Goal: Task Accomplishment & Management: Manage account settings

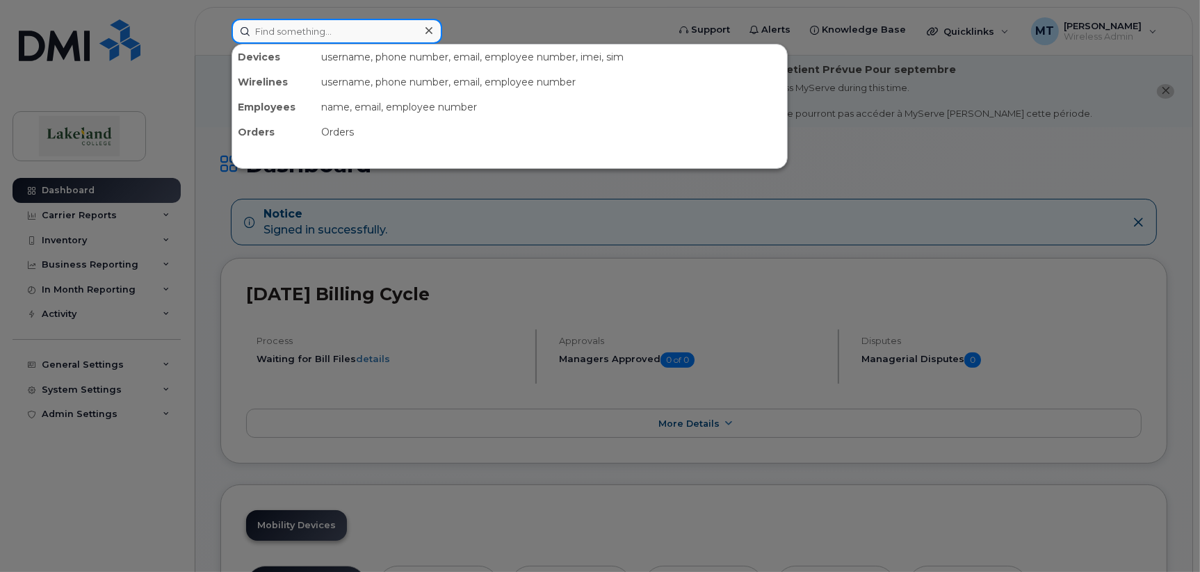
click at [327, 31] on input at bounding box center [337, 31] width 211 height 25
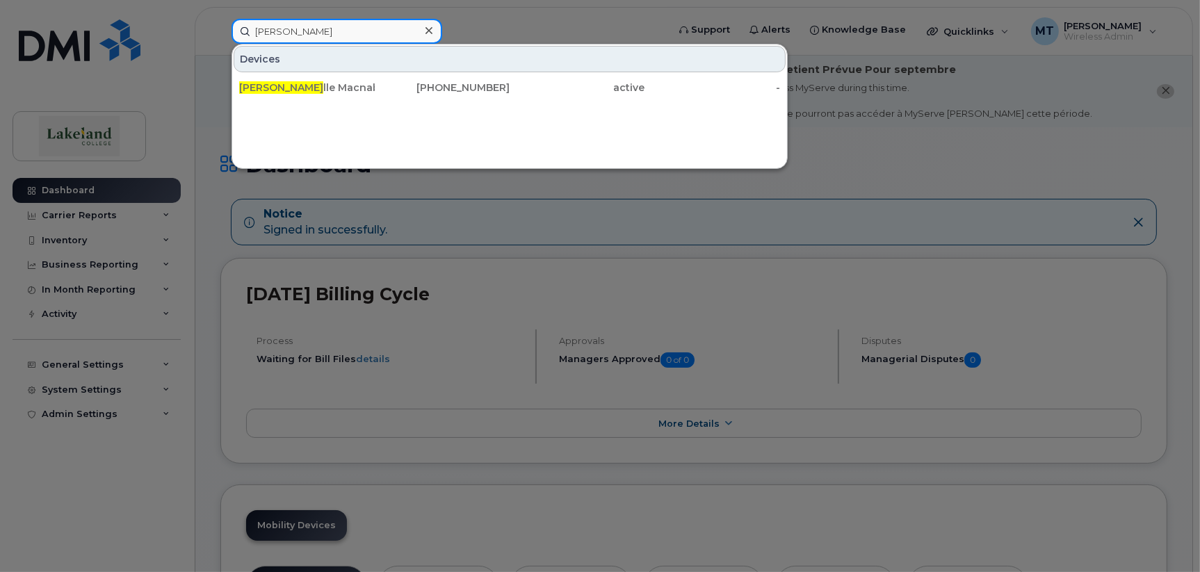
type input "[PERSON_NAME]"
click at [299, 85] on div "[PERSON_NAME]" at bounding box center [307, 88] width 136 height 14
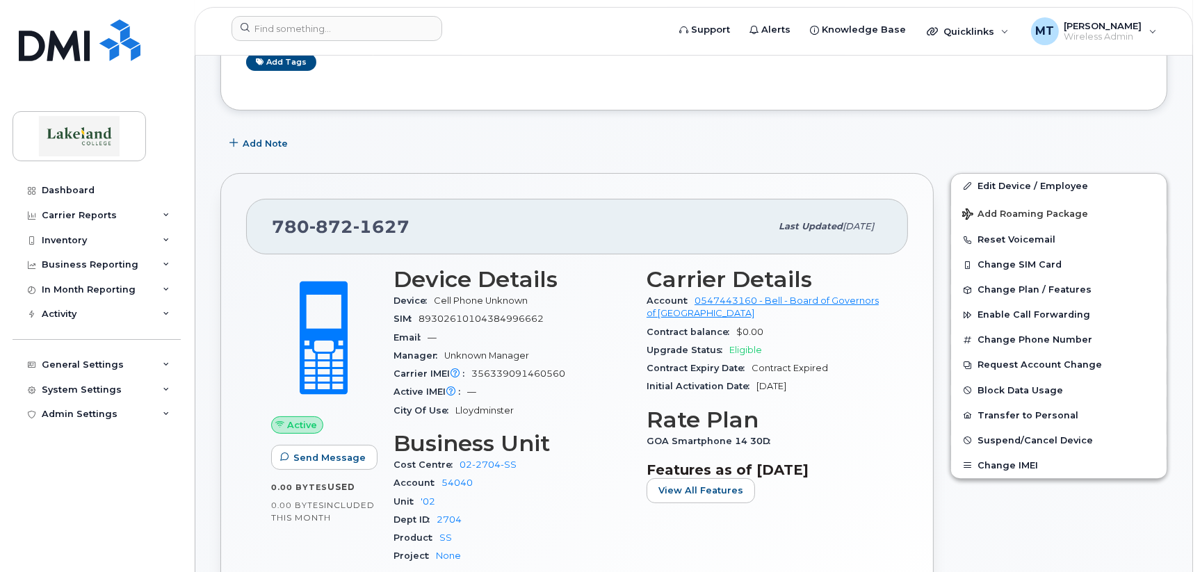
scroll to position [347, 0]
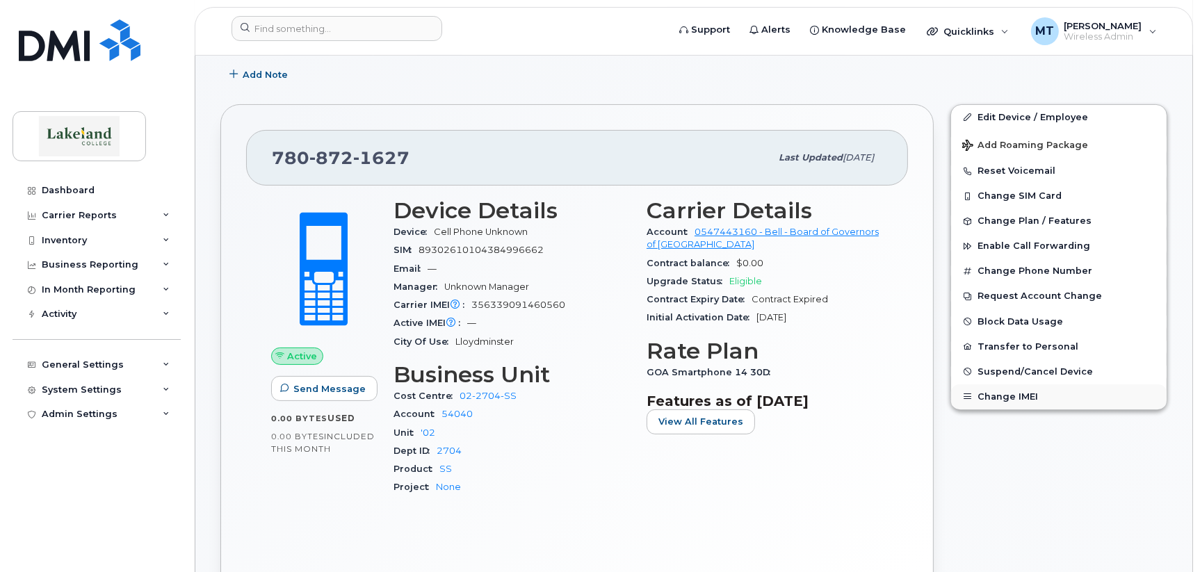
click at [1004, 395] on button "Change IMEI" at bounding box center [1059, 397] width 216 height 25
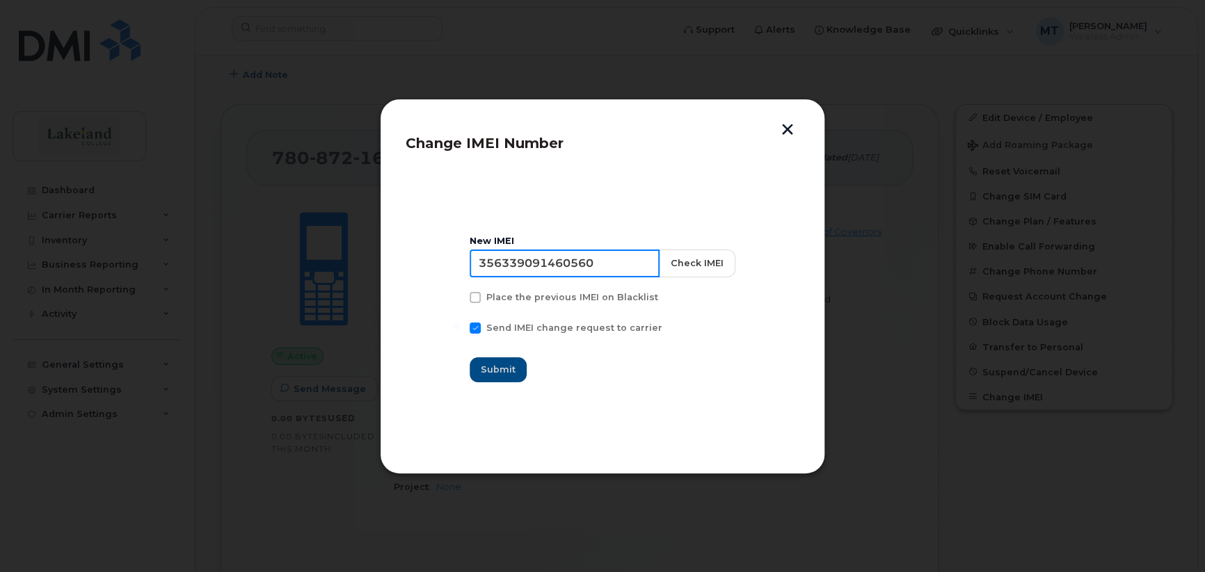
drag, startPoint x: 607, startPoint y: 261, endPoint x: 483, endPoint y: 261, distance: 124.5
click at [483, 261] on input "356339091460560" at bounding box center [564, 264] width 190 height 28
paste input "138889 879067 4"
type input "35 138889 879067 4"
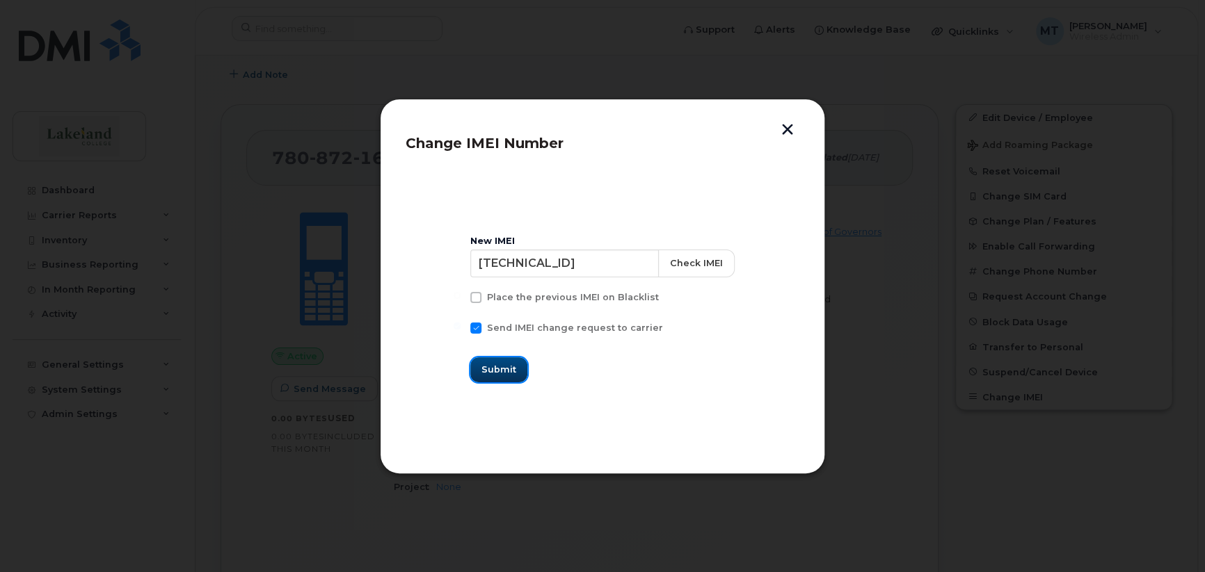
click at [502, 373] on span "Submit" at bounding box center [498, 369] width 35 height 13
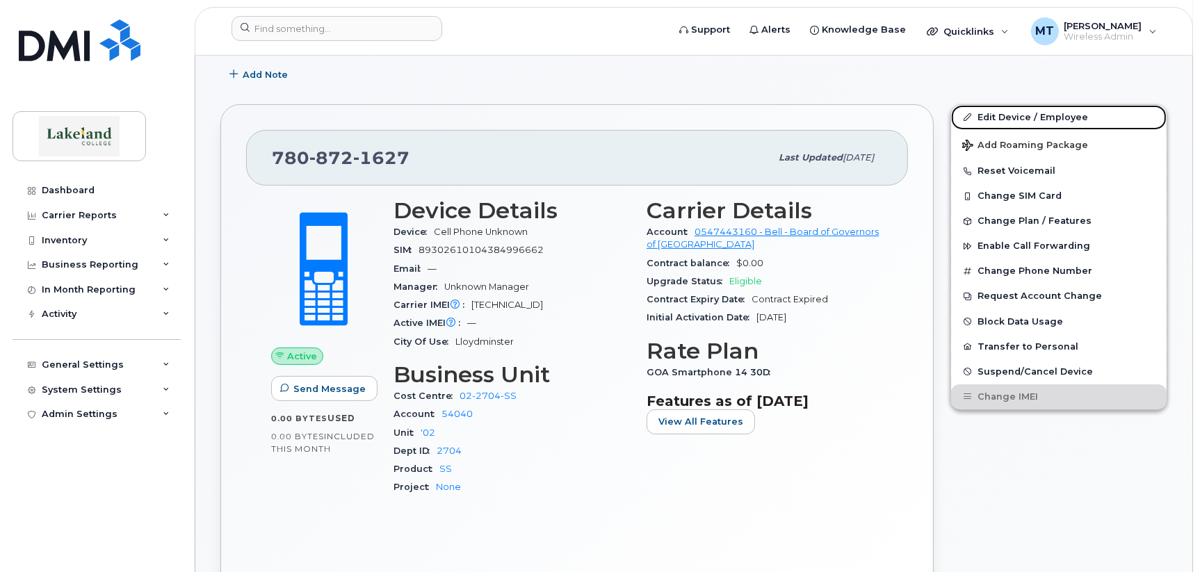
drag, startPoint x: 1004, startPoint y: 114, endPoint x: 798, endPoint y: 197, distance: 221.9
click at [1004, 114] on link "Edit Device / Employee" at bounding box center [1059, 117] width 216 height 25
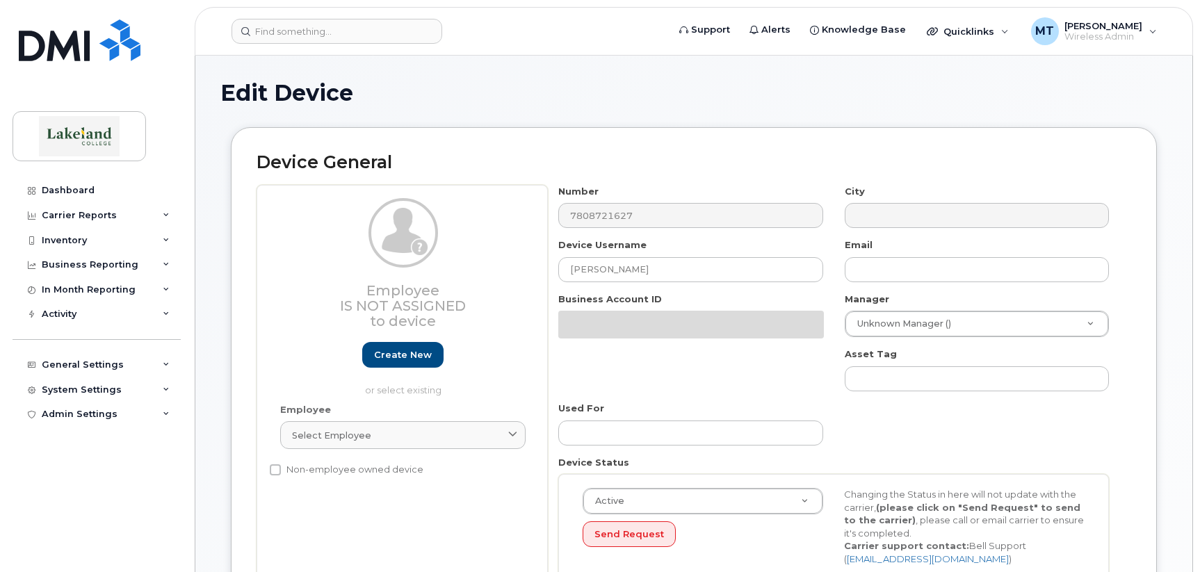
select select "5835196"
select select "5843618"
select select "5835257"
select select "5835269"
select select "5835289"
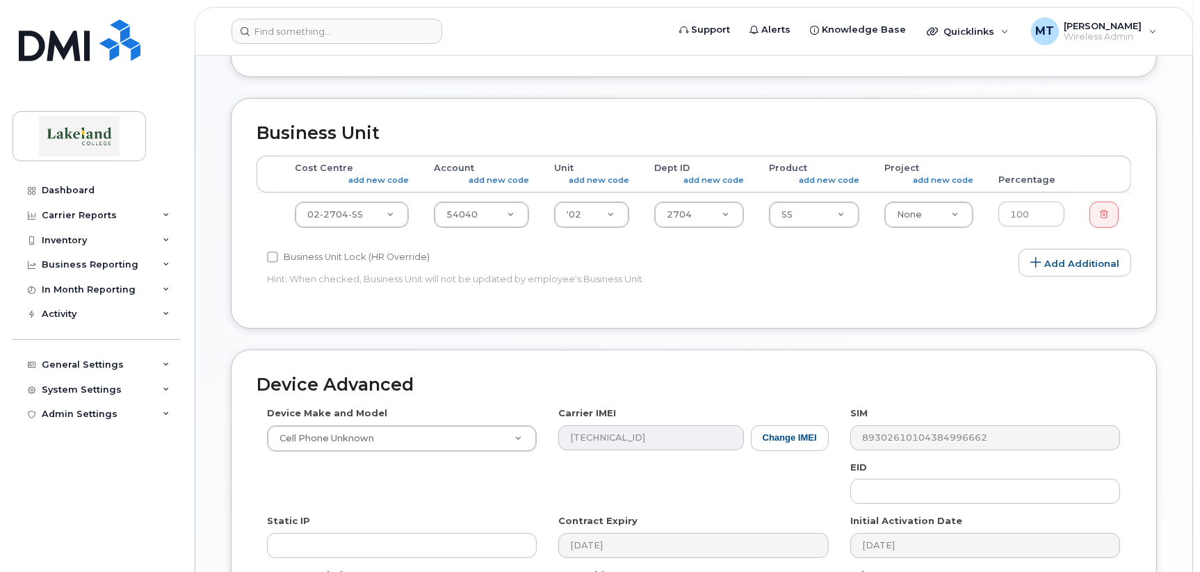
scroll to position [626, 0]
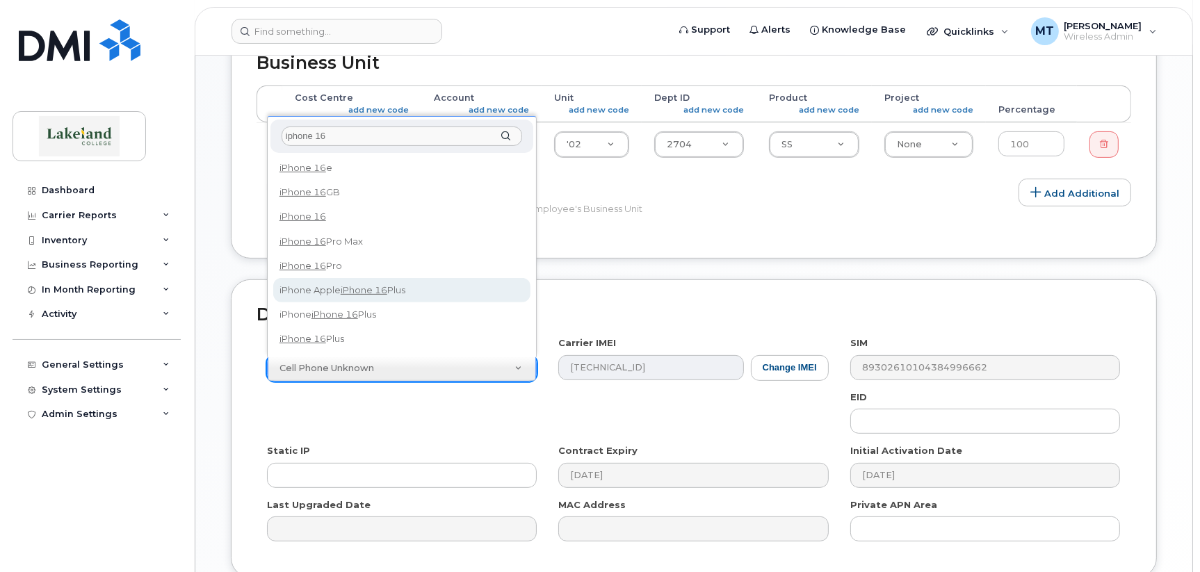
type input "iphone 16"
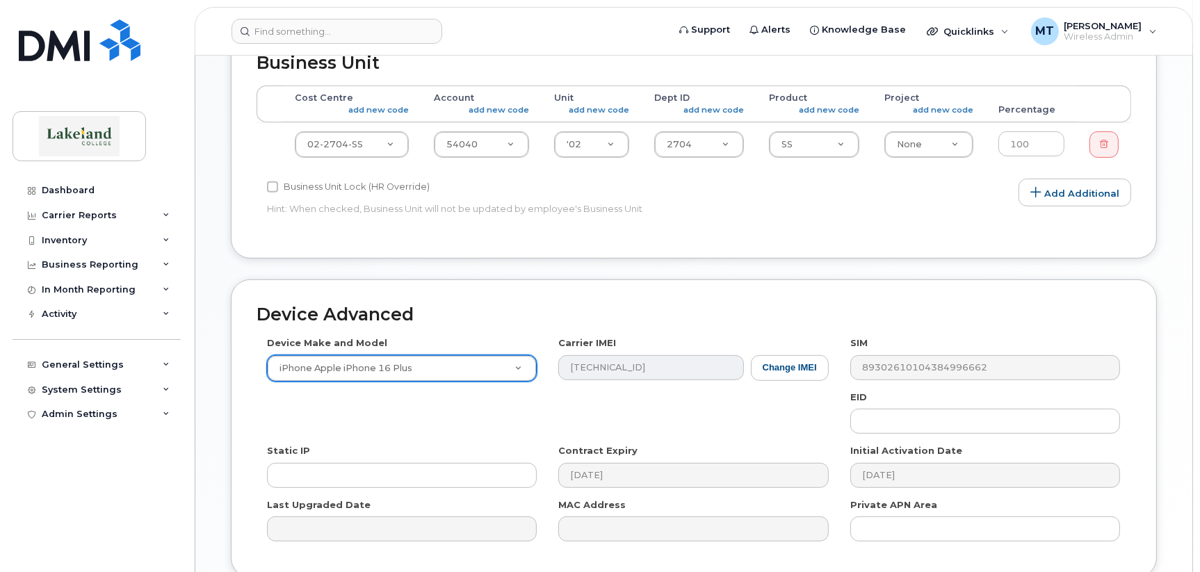
select select "3230"
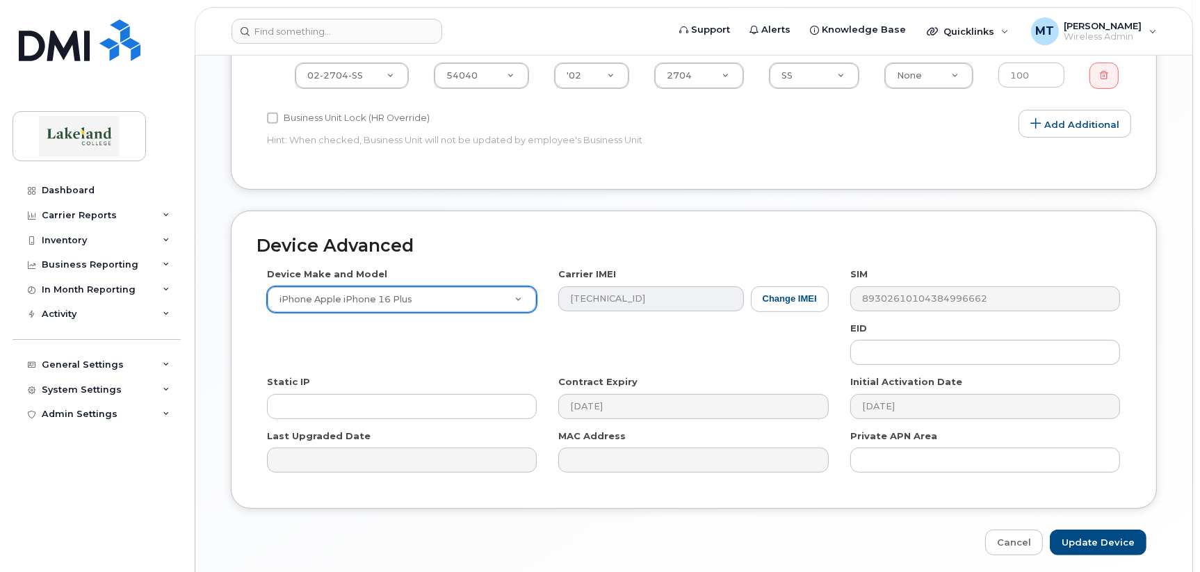
scroll to position [746, 0]
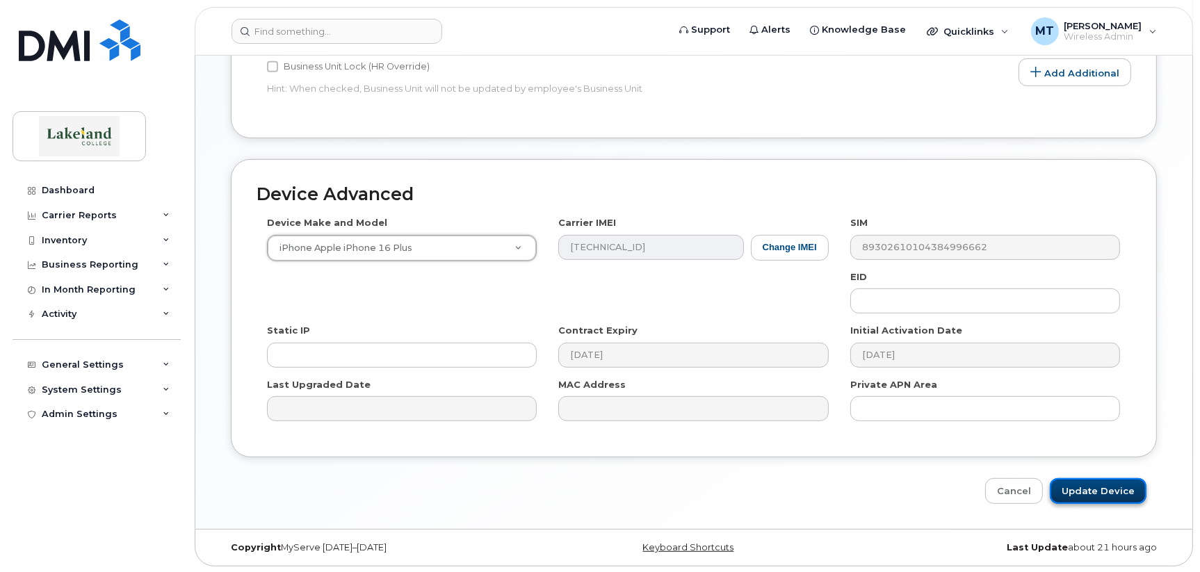
click at [1123, 489] on input "Update Device" at bounding box center [1098, 492] width 97 height 26
type input "Saving..."
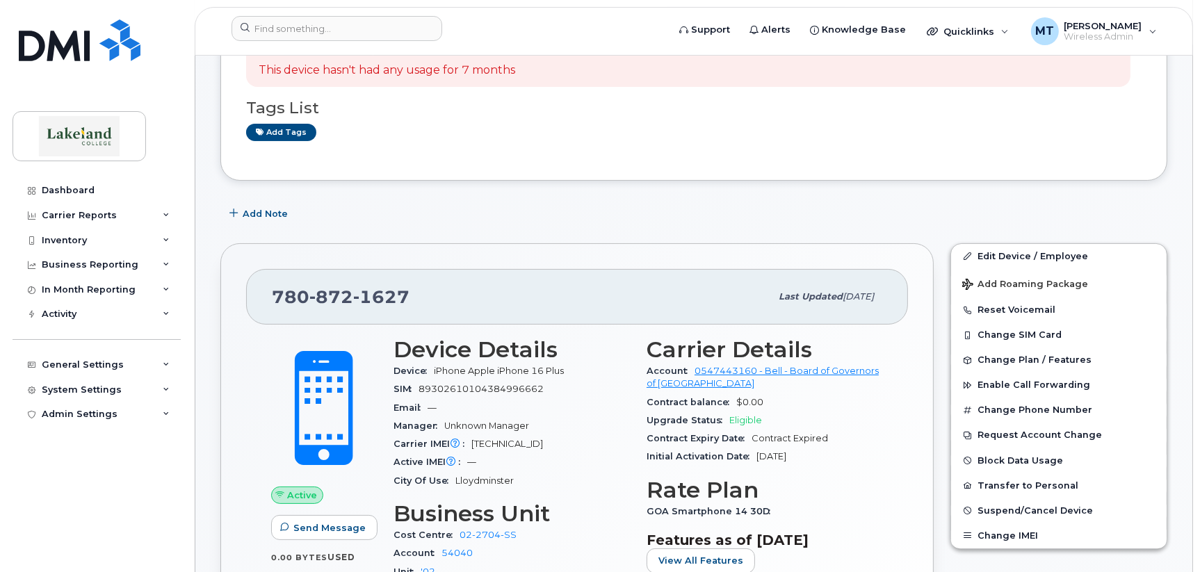
scroll to position [139, 0]
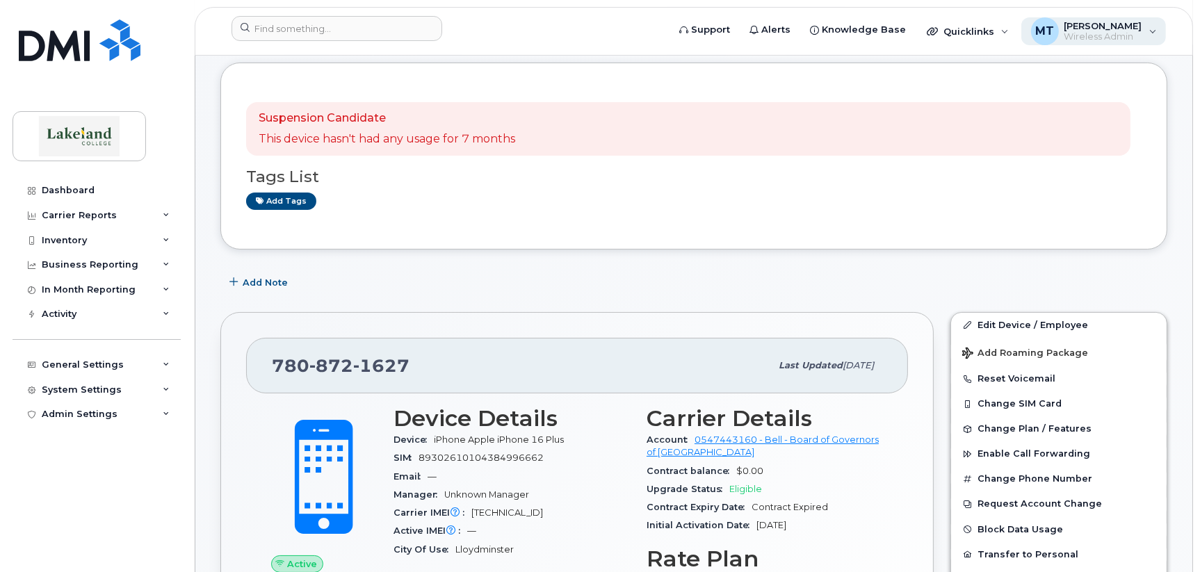
click at [1076, 29] on span "[PERSON_NAME]" at bounding box center [1104, 25] width 78 height 11
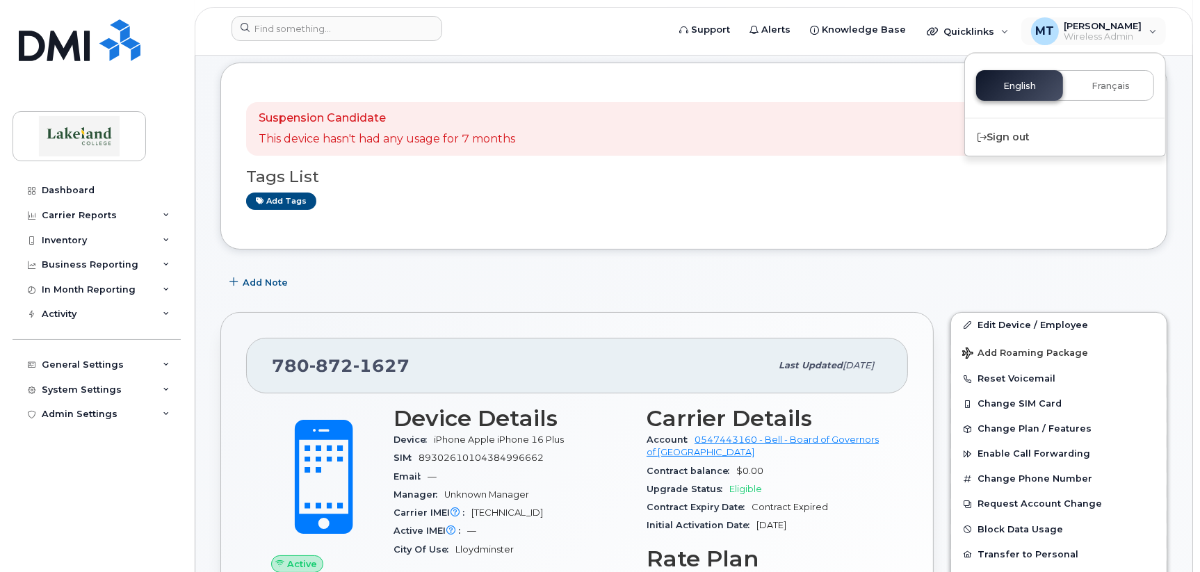
click at [1014, 88] on div "English Français" at bounding box center [1066, 85] width 178 height 31
click at [1013, 130] on div "Sign out" at bounding box center [1065, 137] width 200 height 26
